Goal: Task Accomplishment & Management: Manage account settings

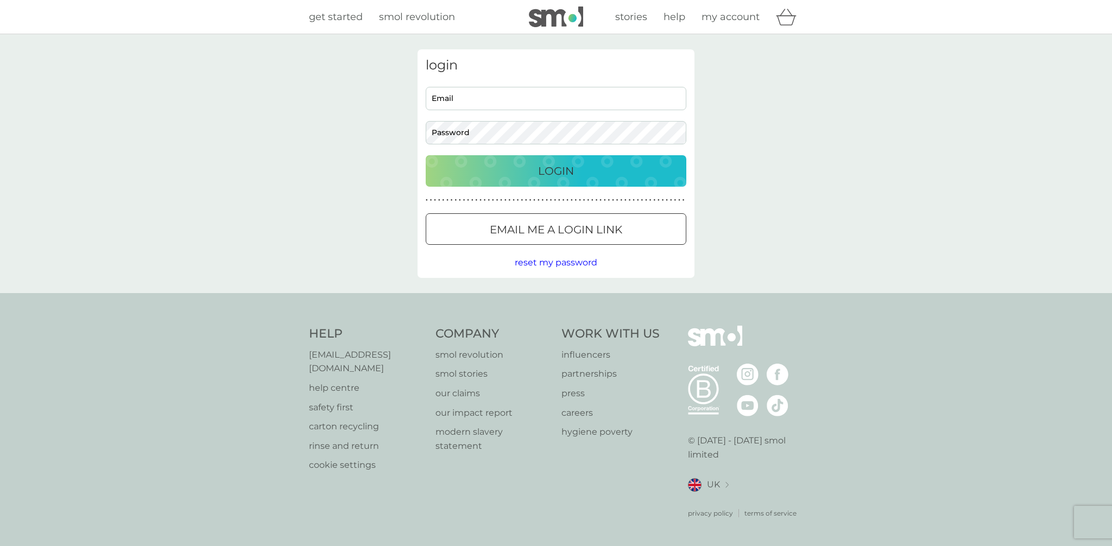
type input "[EMAIL_ADDRESS][DOMAIN_NAME]"
click at [558, 169] on p "Login" at bounding box center [556, 170] width 36 height 17
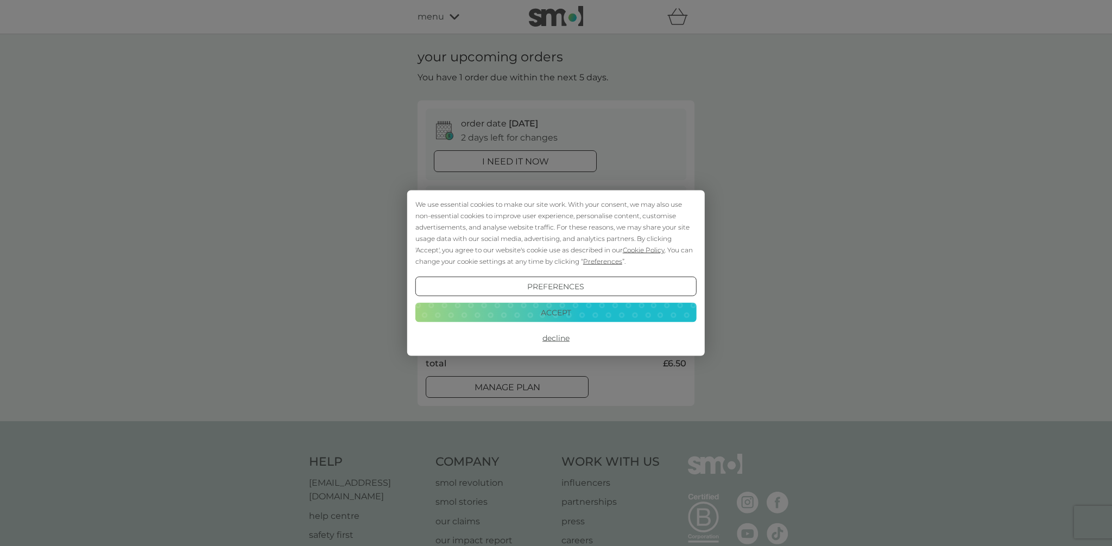
click at [557, 337] on button "Decline" at bounding box center [555, 338] width 281 height 20
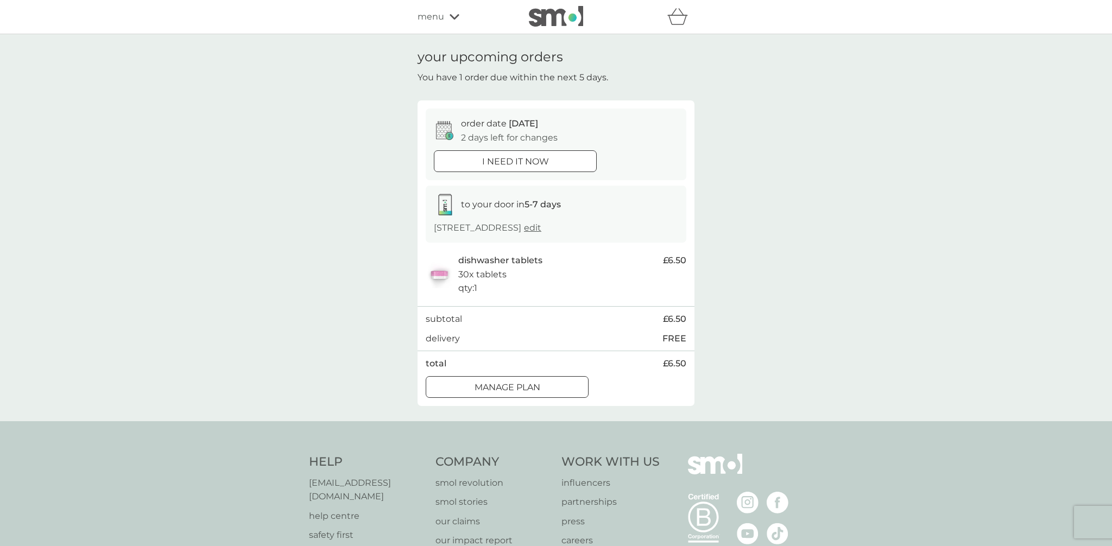
click at [514, 387] on div at bounding box center [506, 387] width 39 height 11
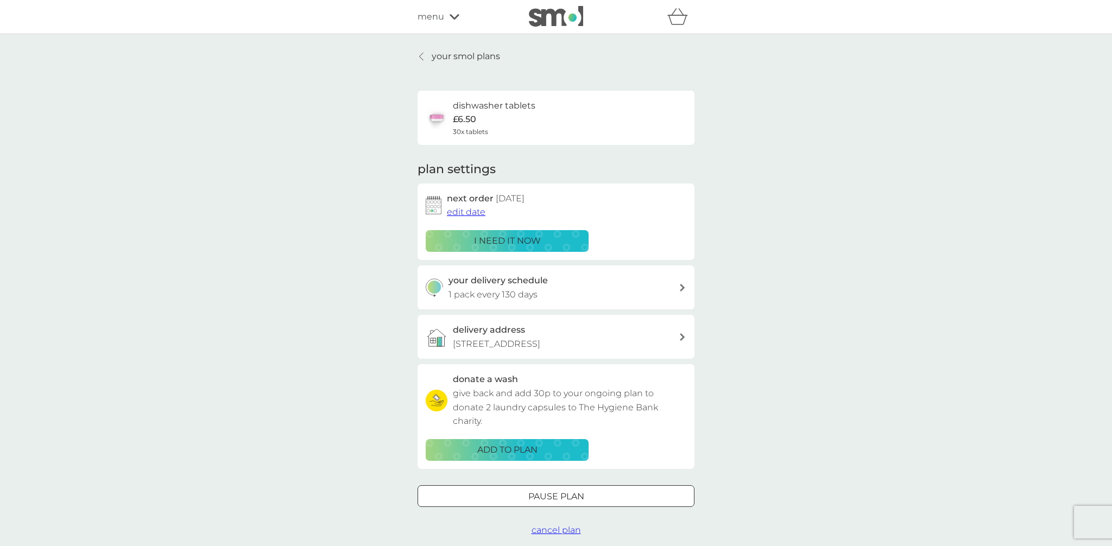
click at [467, 212] on span "edit date" at bounding box center [466, 212] width 39 height 10
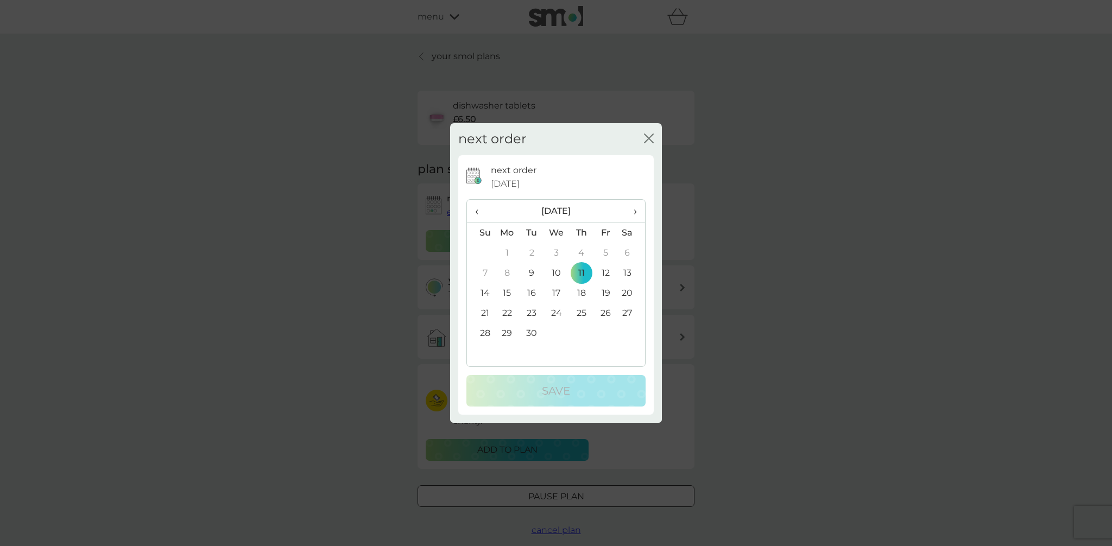
click at [579, 310] on td "25" at bounding box center [581, 313] width 24 height 20
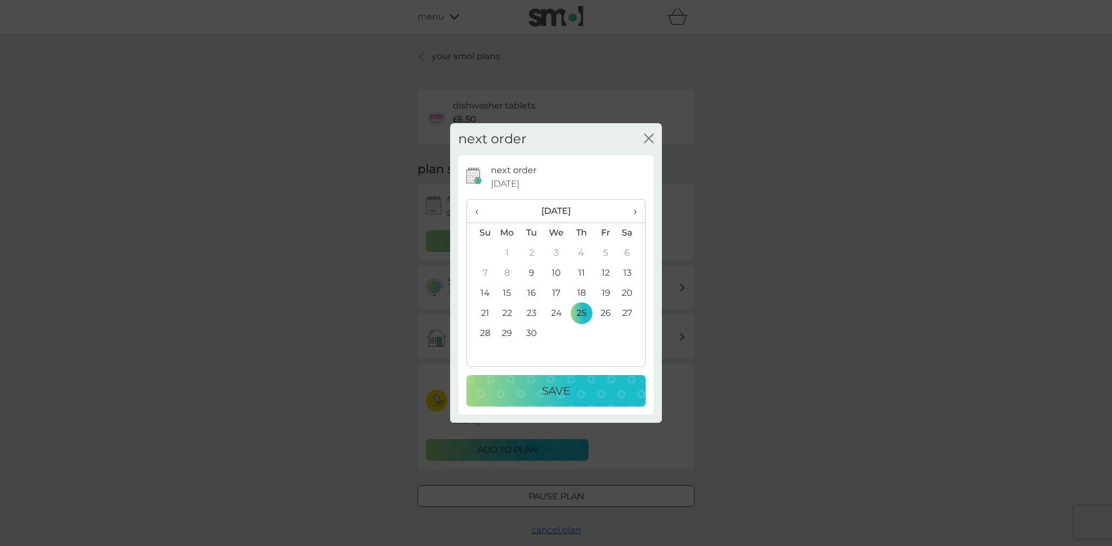
click at [560, 386] on p "Save" at bounding box center [556, 390] width 28 height 17
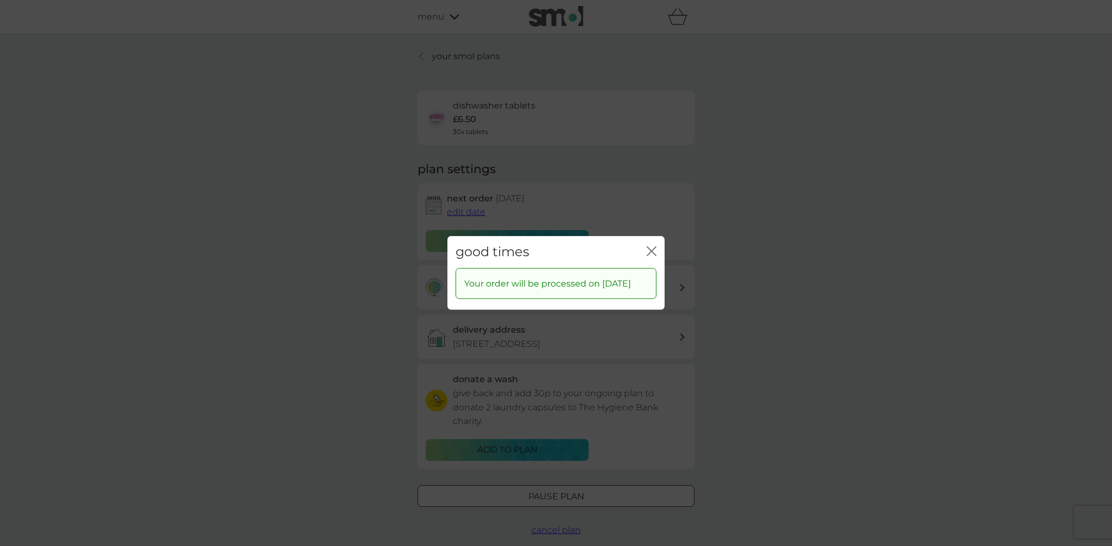
click at [655, 246] on icon "close" at bounding box center [652, 251] width 10 height 10
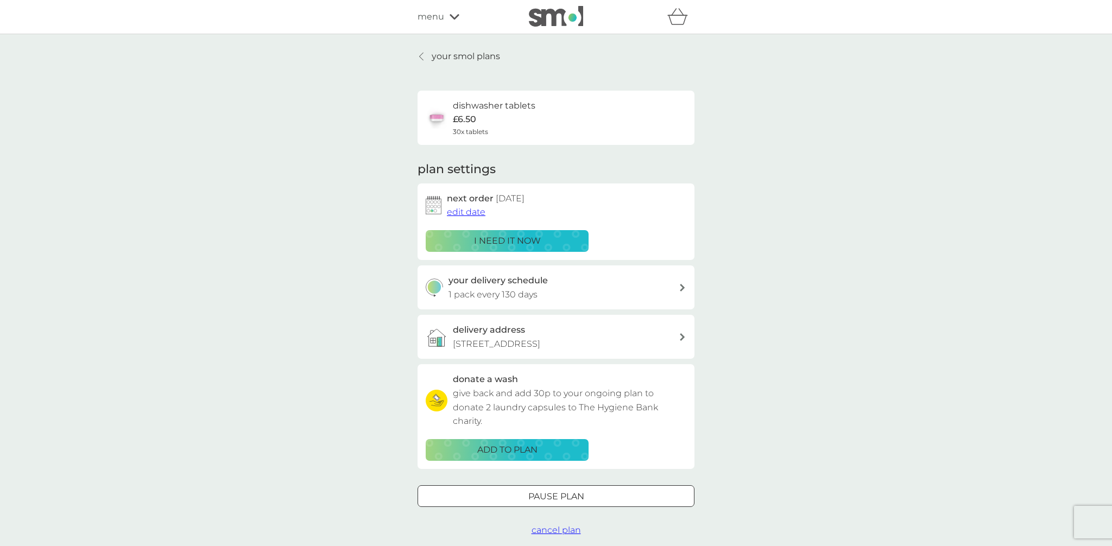
click at [565, 16] on img at bounding box center [556, 16] width 54 height 21
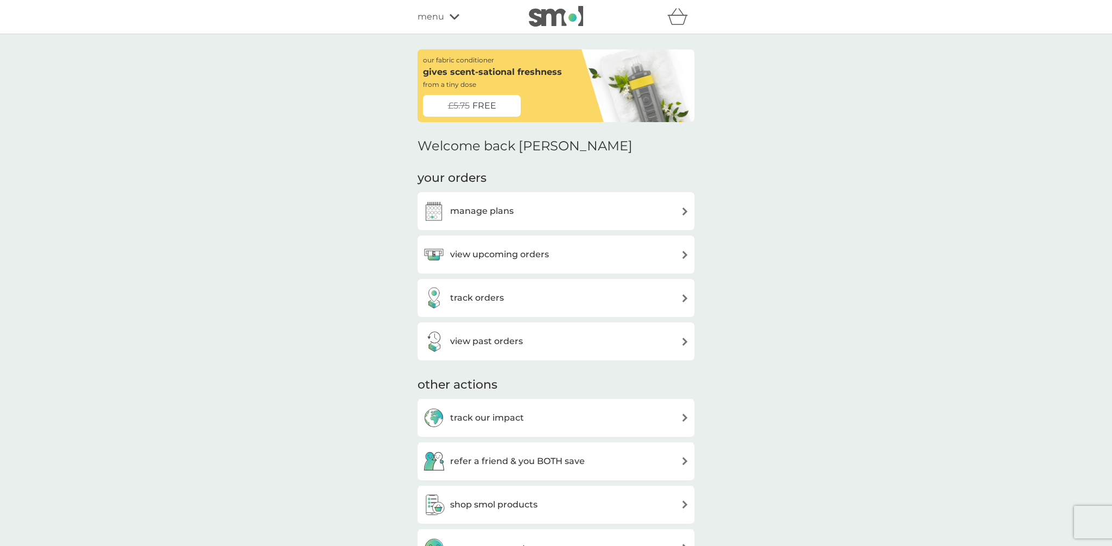
click at [453, 15] on icon at bounding box center [454, 17] width 10 height 7
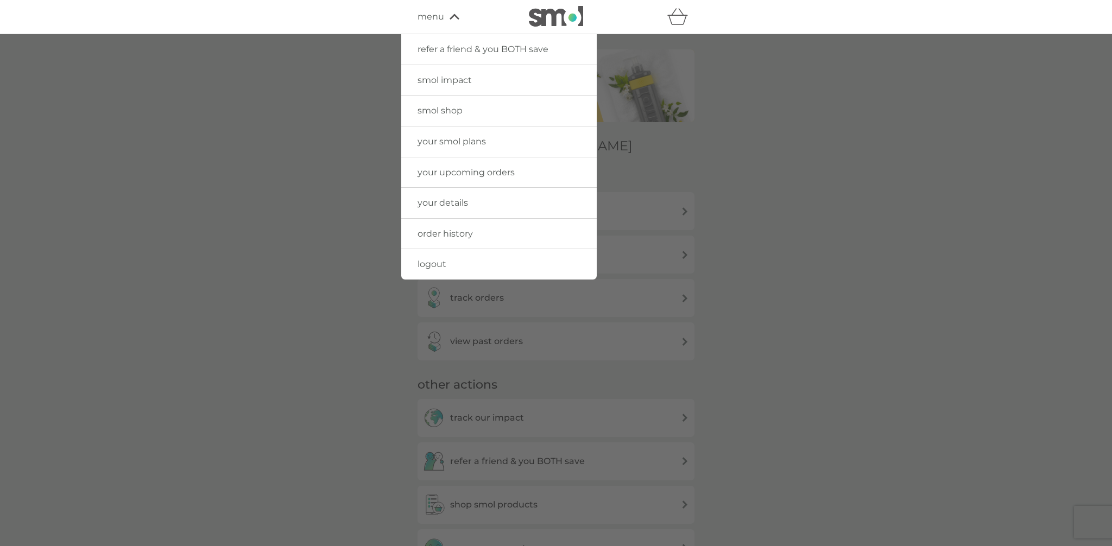
click at [439, 263] on span "logout" at bounding box center [431, 264] width 29 height 10
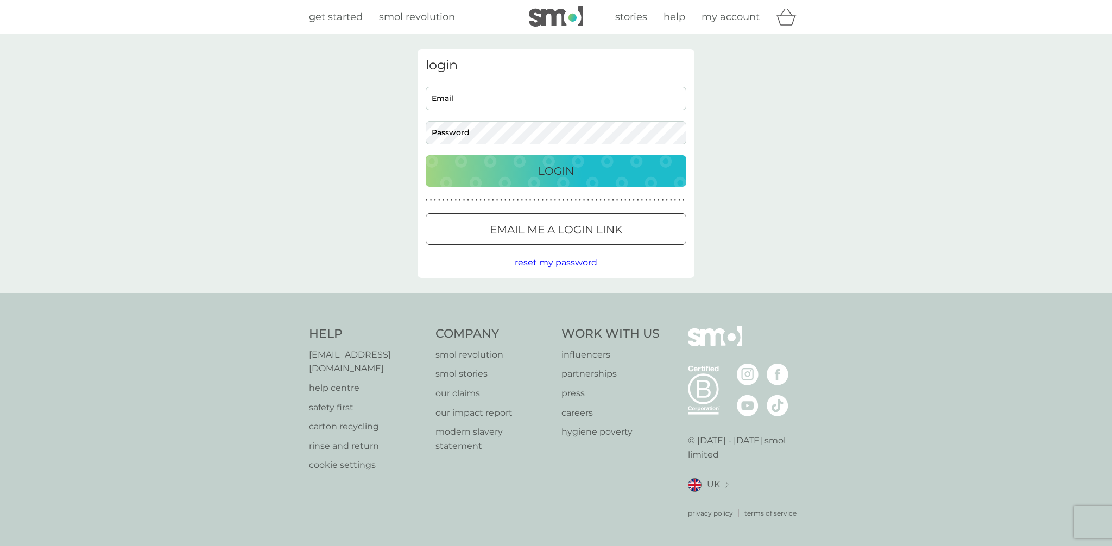
type input "lindaotridge@yahoo.co.uk"
